Goal: Task Accomplishment & Management: Use online tool/utility

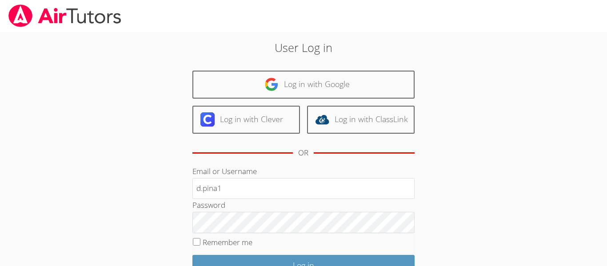
type input "[EMAIL_ADDRESS][DOMAIN_NAME]"
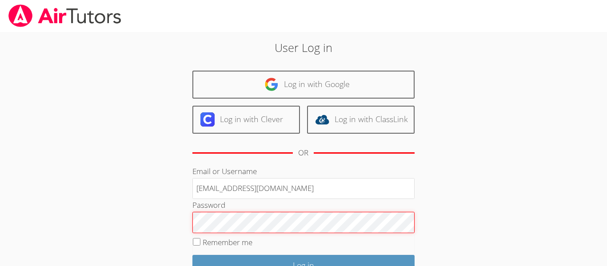
click at [192, 255] on input "Log in" at bounding box center [303, 265] width 222 height 21
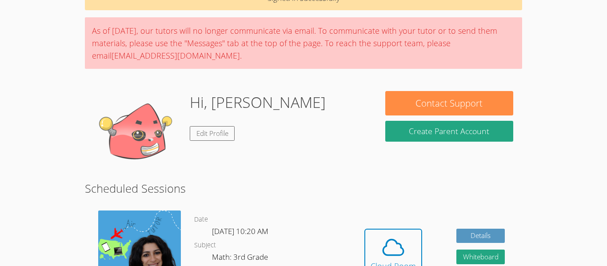
scroll to position [53, 0]
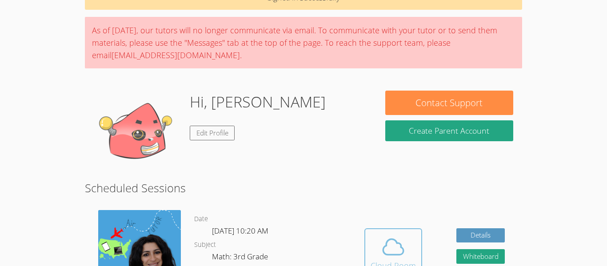
click at [384, 256] on icon at bounding box center [393, 247] width 25 height 25
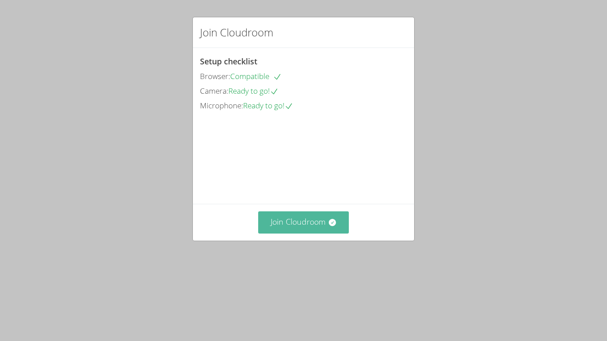
click at [310, 233] on button "Join Cloudroom" at bounding box center [303, 222] width 91 height 22
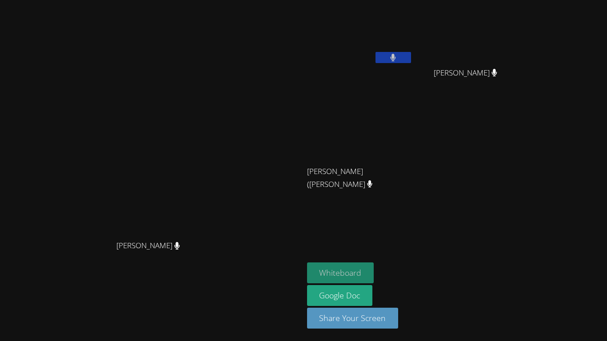
click at [374, 275] on button "Whiteboard" at bounding box center [340, 273] width 67 height 21
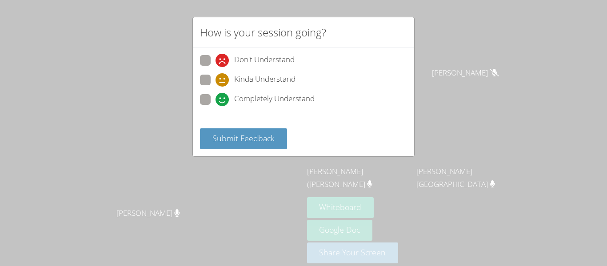
click at [259, 66] on span "Don't Understand" at bounding box center [264, 60] width 60 height 13
click at [223, 63] on input "Don't Understand" at bounding box center [219, 59] width 8 height 8
radio input "true"
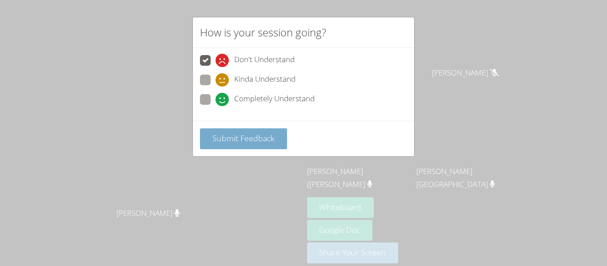
click at [249, 128] on button "Submit Feedback" at bounding box center [243, 138] width 87 height 21
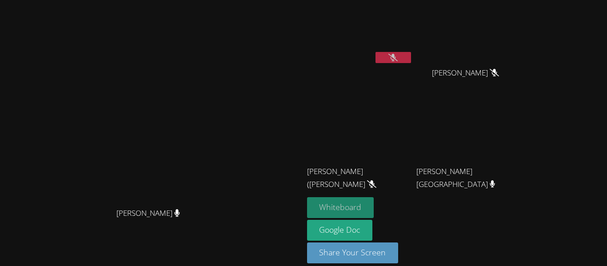
click at [374, 200] on button "Whiteboard" at bounding box center [340, 207] width 67 height 21
click at [411, 58] on button at bounding box center [393, 57] width 36 height 11
